Goal: Find specific page/section: Find specific page/section

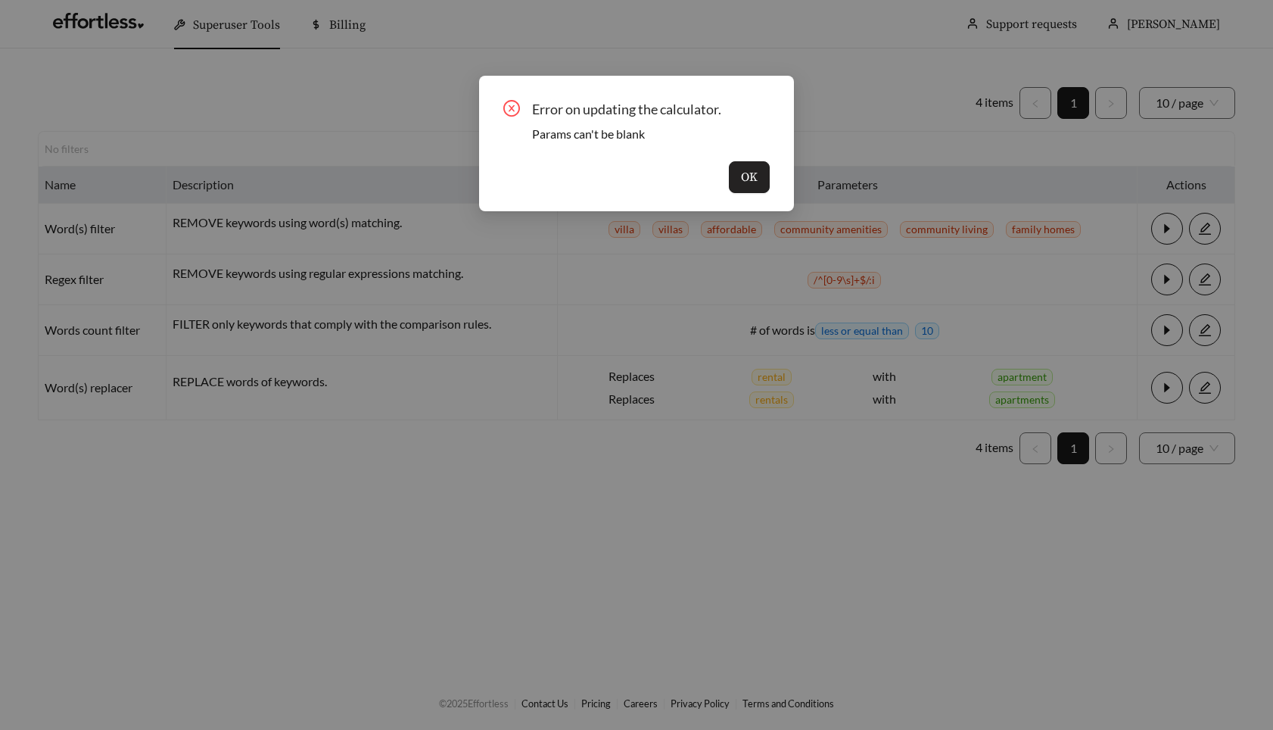
click at [735, 183] on button "OK" at bounding box center [749, 177] width 41 height 32
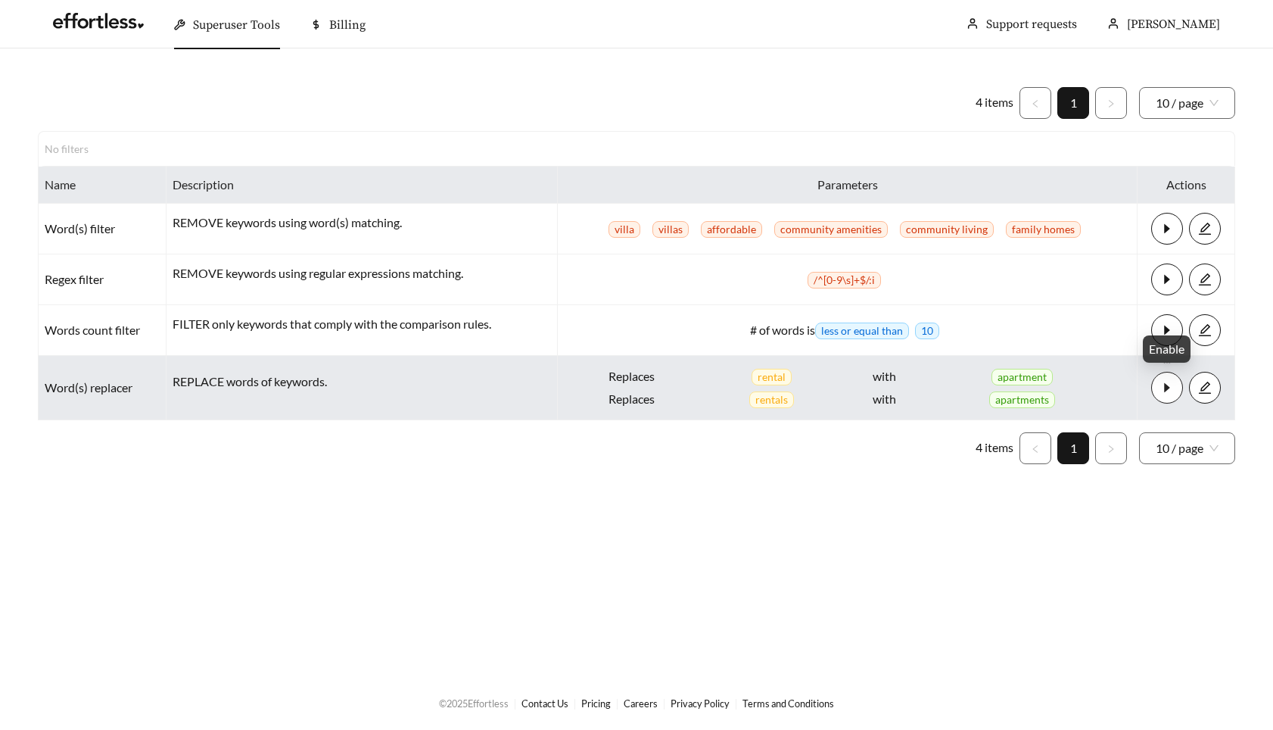
click at [1170, 392] on icon "caret-right" at bounding box center [1167, 388] width 14 height 14
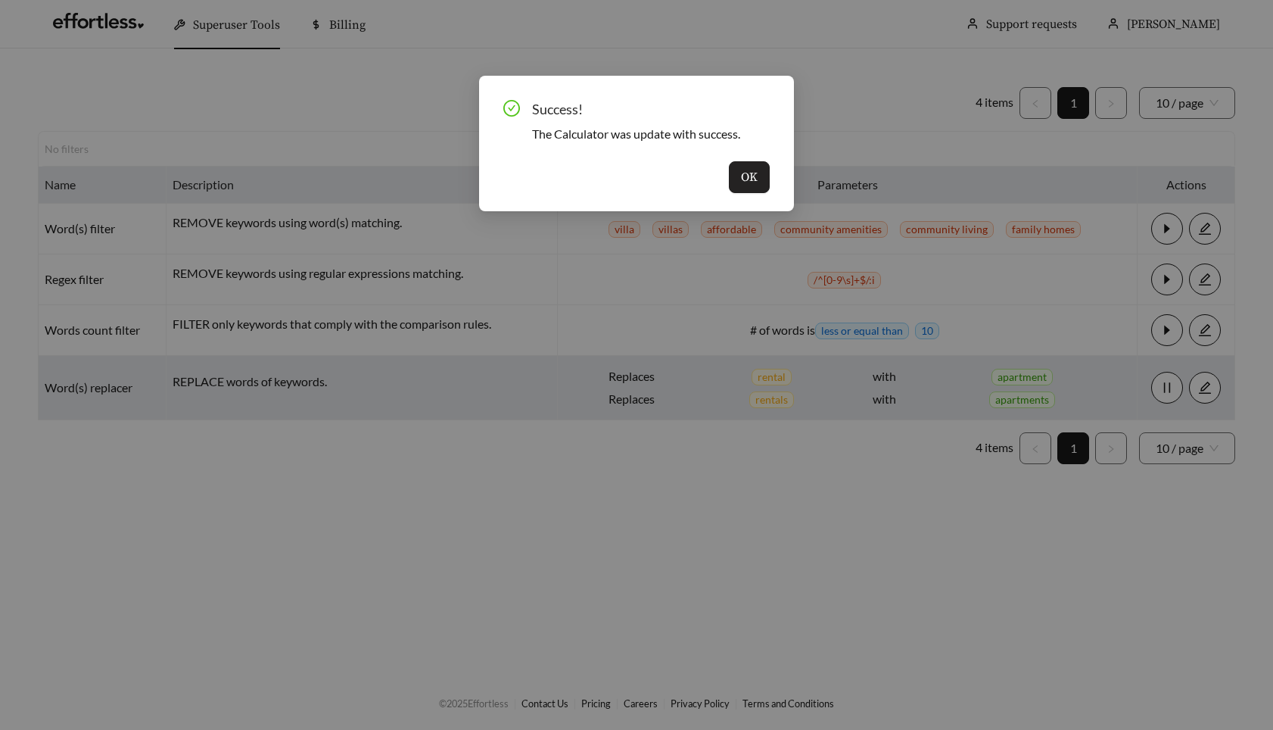
click at [758, 182] on button "OK" at bounding box center [749, 177] width 41 height 32
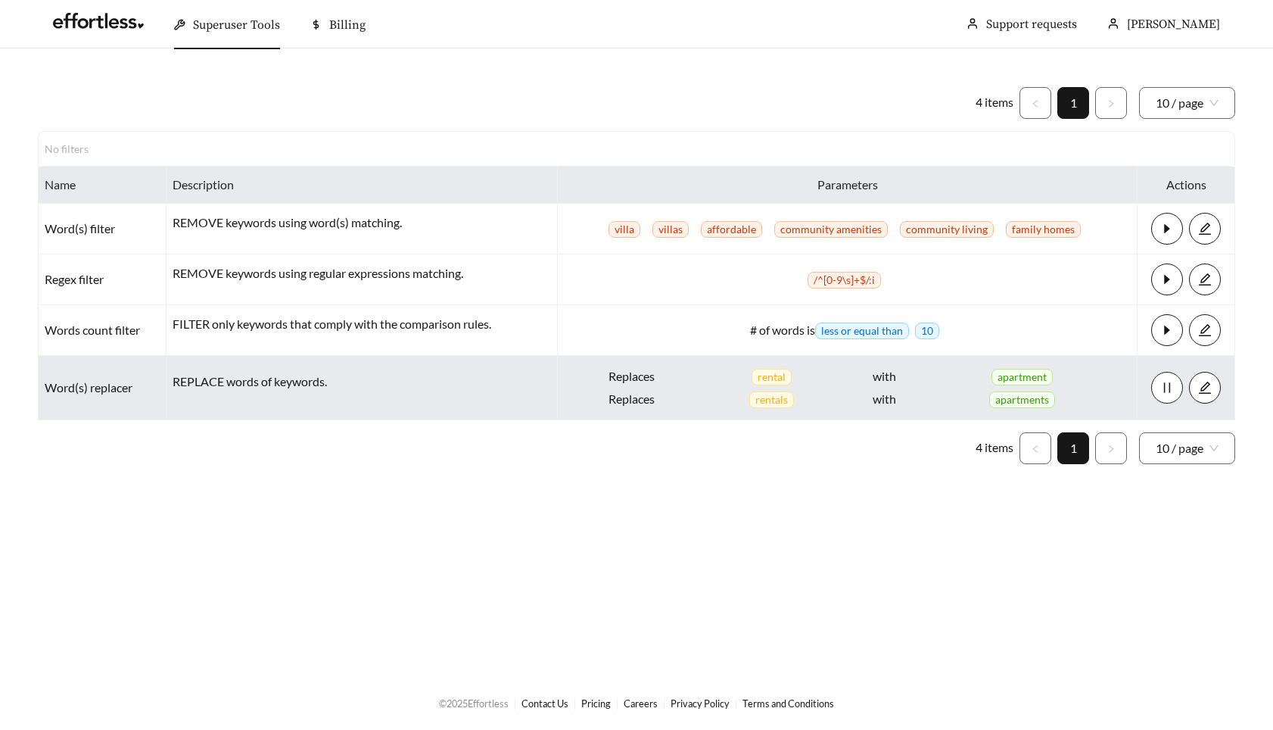
click at [1173, 385] on icon "pause" at bounding box center [1167, 388] width 14 height 14
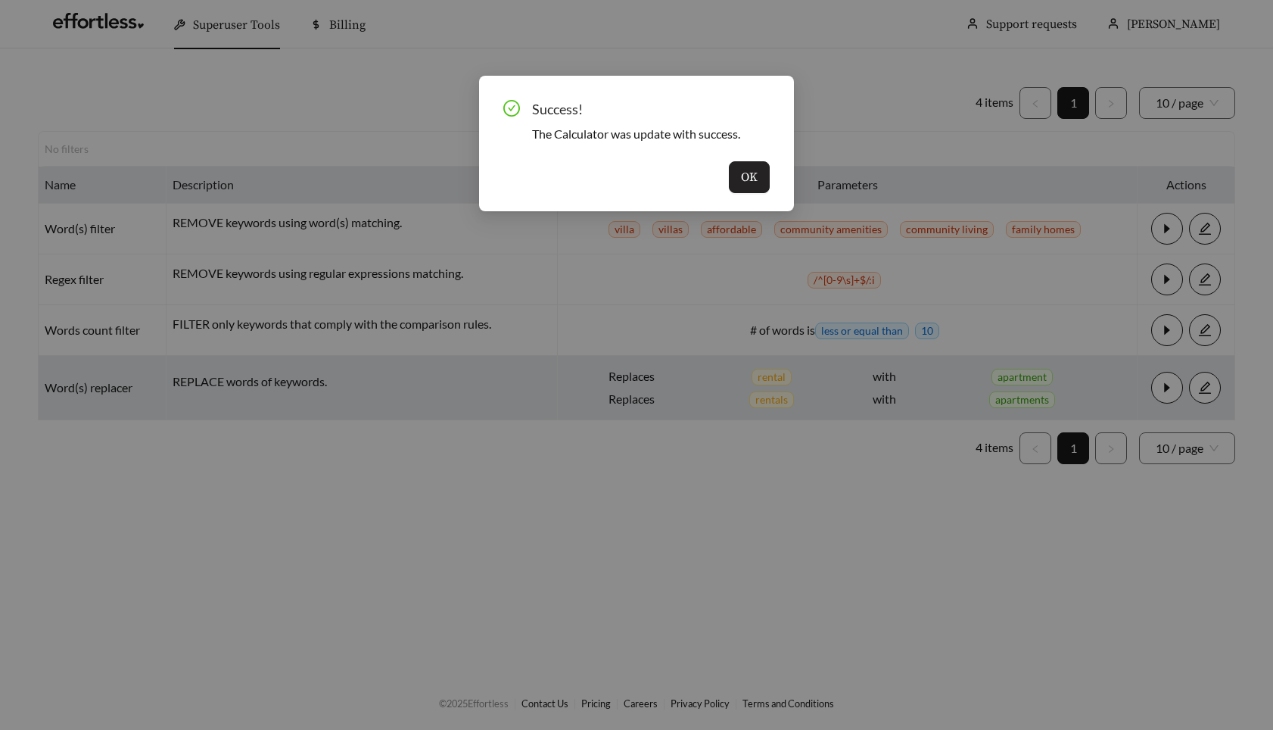
click at [740, 176] on button "OK" at bounding box center [749, 177] width 41 height 32
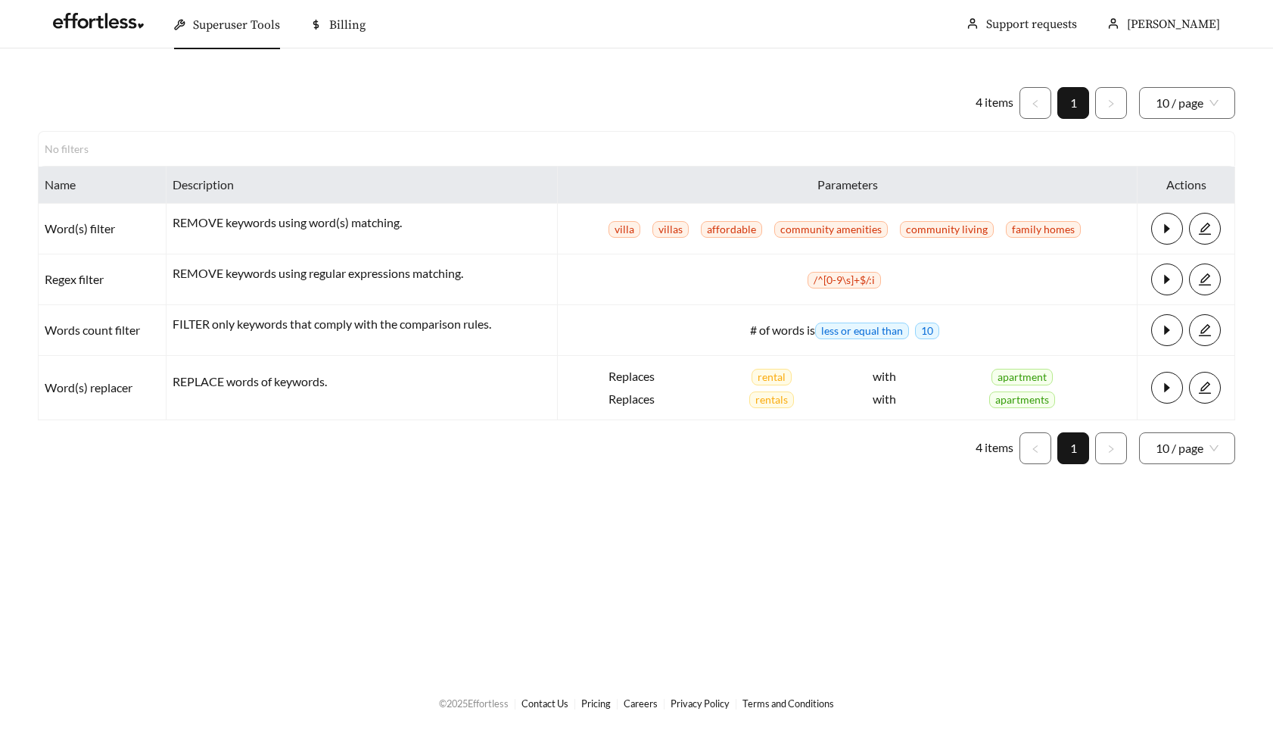
click at [848, 107] on ul "4 items 1 10 / page" at bounding box center [637, 103] width 1198 height 32
